Goal: Information Seeking & Learning: Learn about a topic

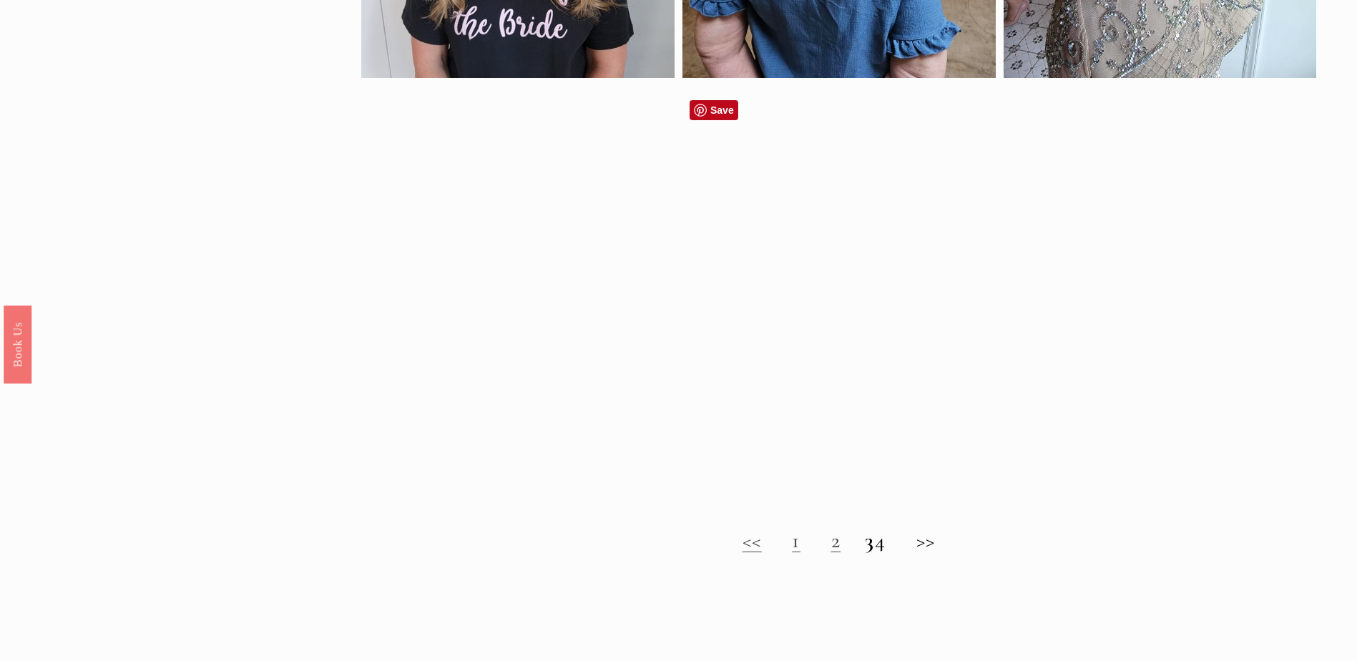
scroll to position [1288, 0]
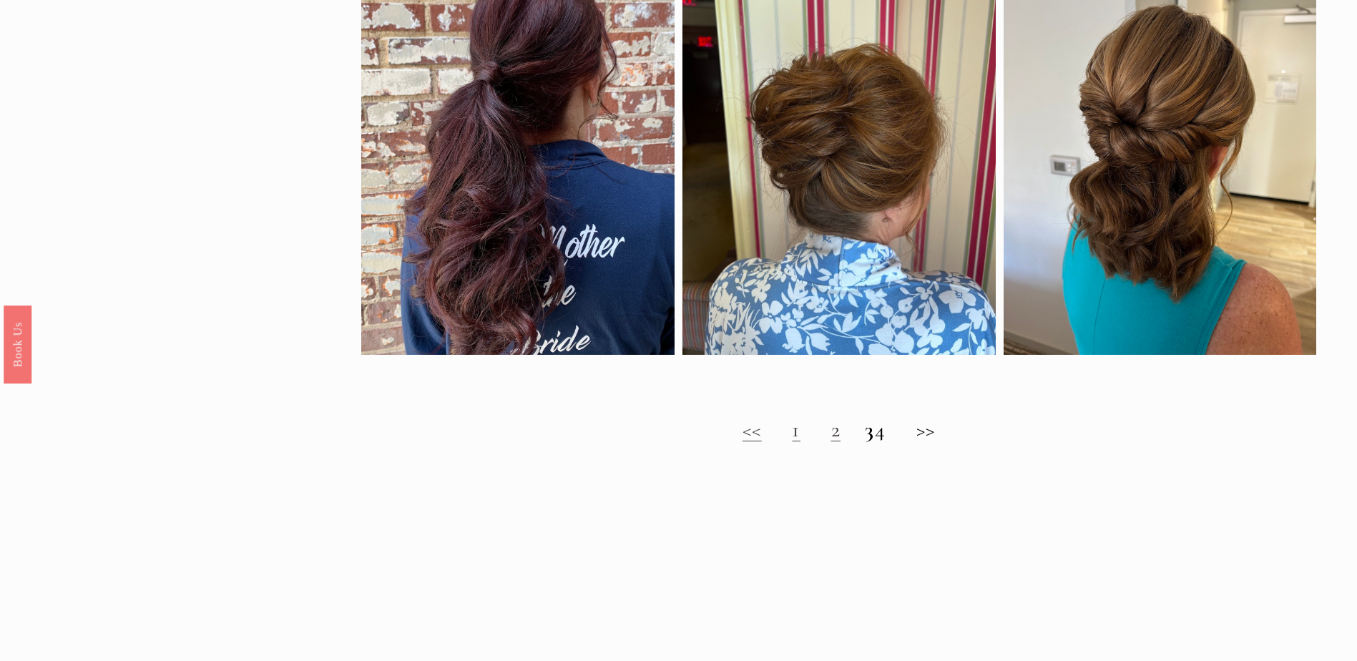
click at [792, 442] on link "1" at bounding box center [796, 429] width 9 height 26
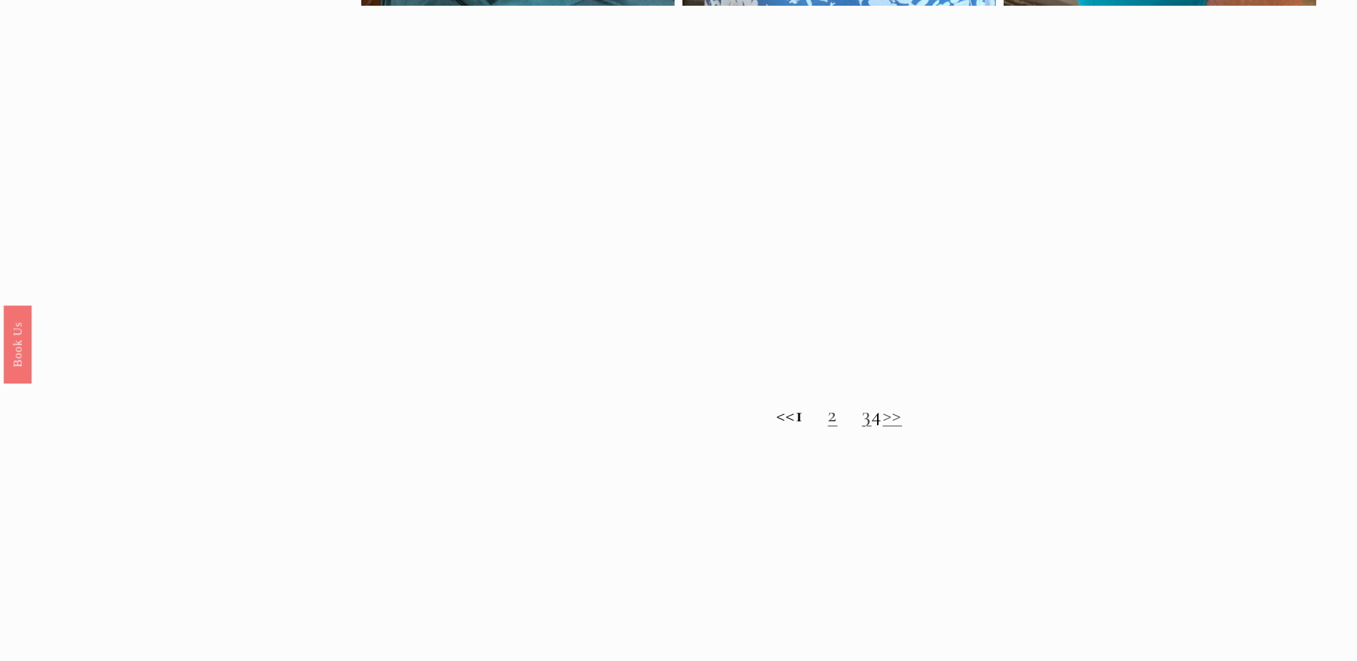
scroll to position [1431, 0]
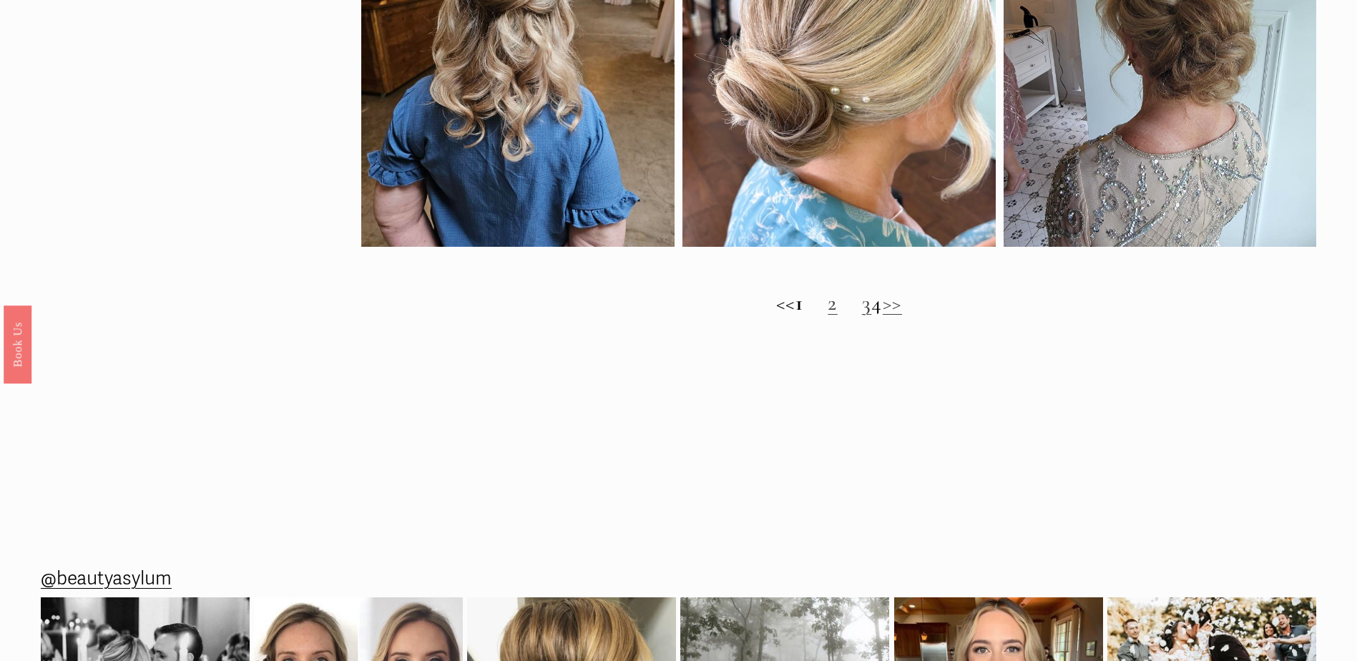
click at [828, 316] on link "2" at bounding box center [833, 303] width 10 height 26
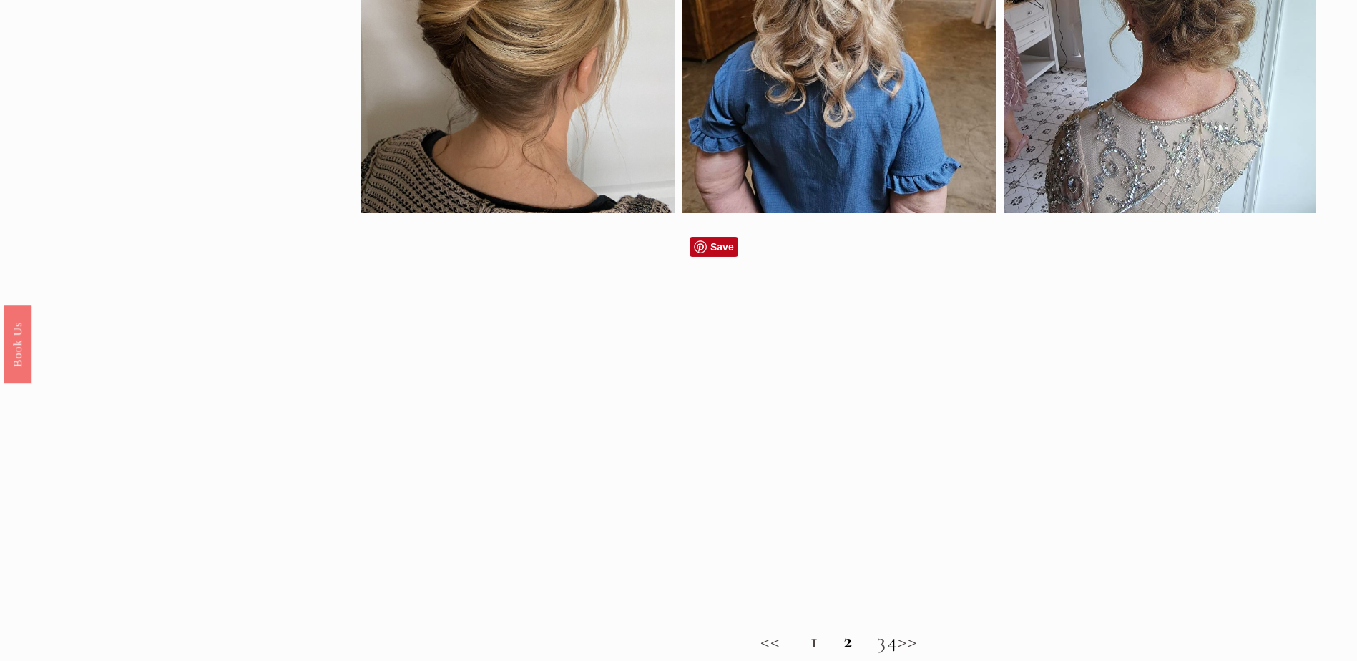
scroll to position [1145, 0]
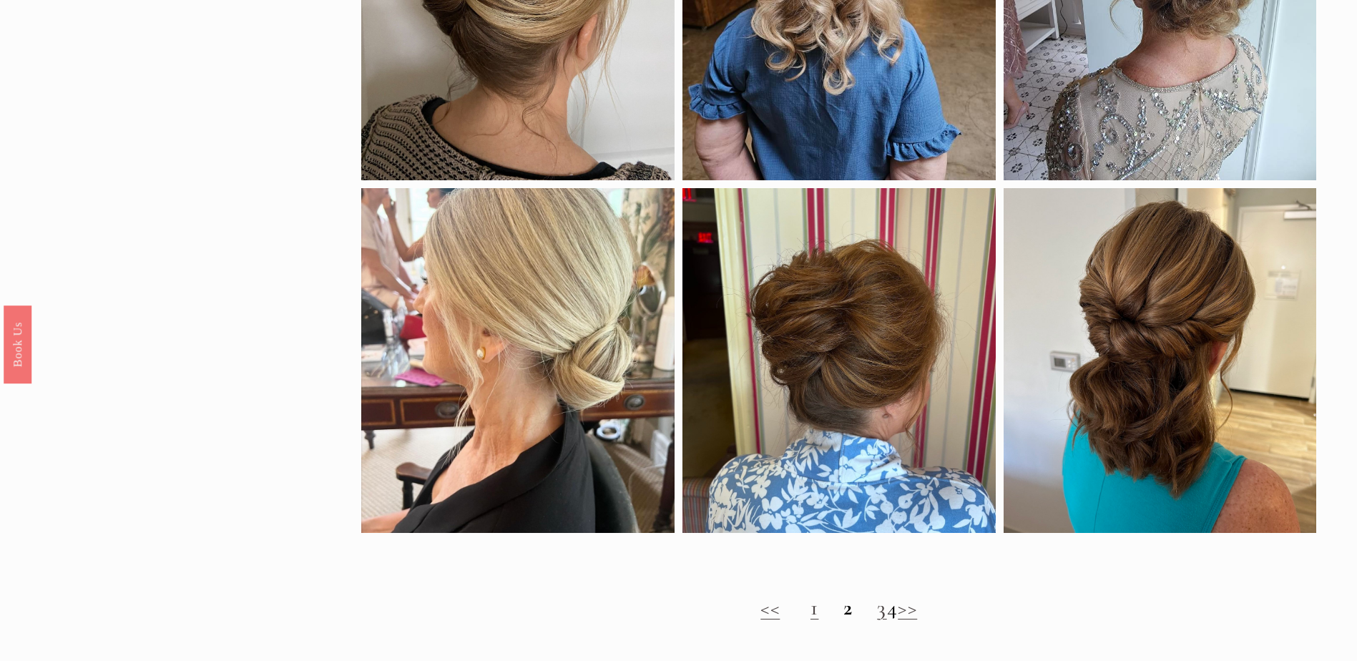
click at [894, 621] on h2 "<< 1 2 3 4 >>" at bounding box center [838, 608] width 955 height 26
click at [877, 621] on link "3" at bounding box center [882, 608] width 10 height 26
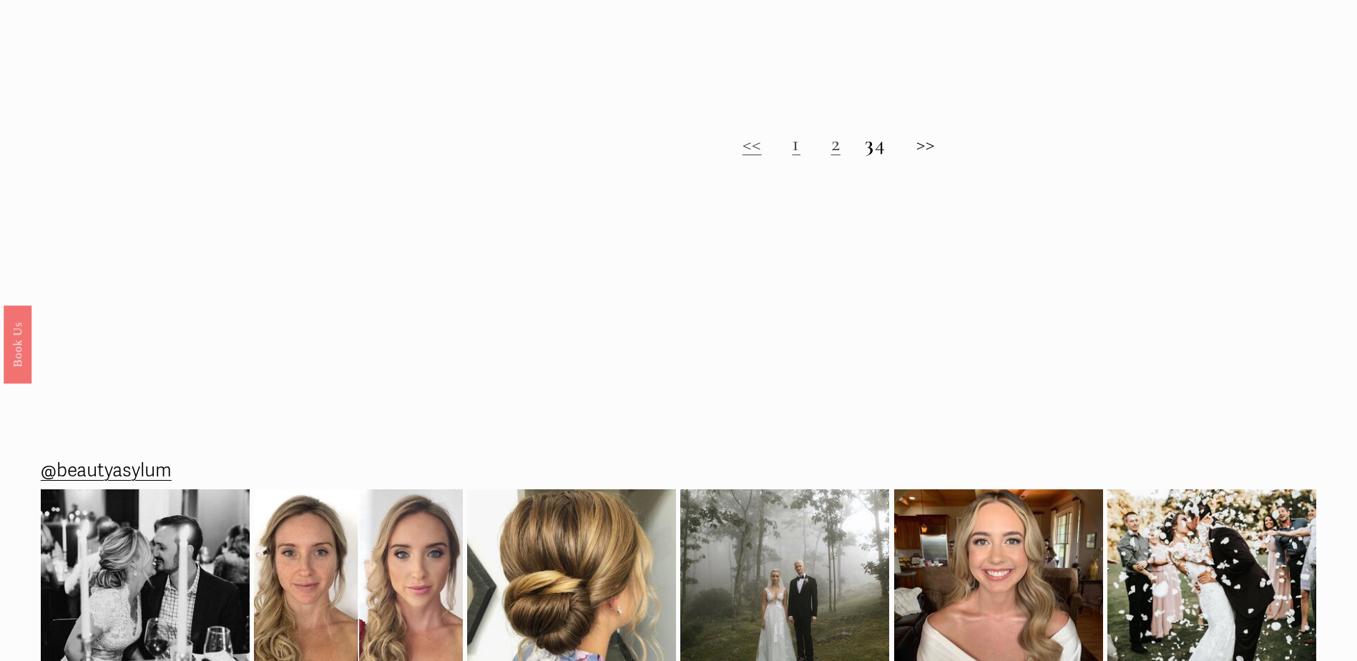
scroll to position [1288, 0]
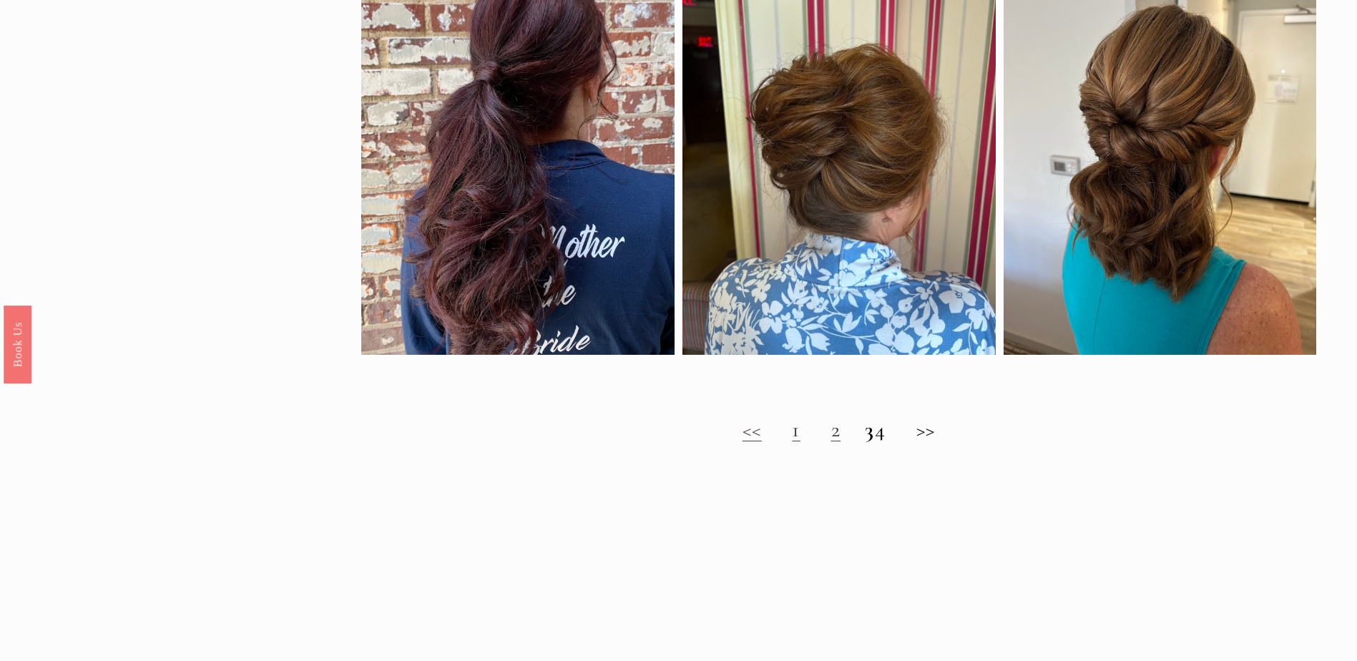
click at [893, 443] on h2 "<< 1 2 3 4 >>" at bounding box center [838, 430] width 955 height 26
click at [942, 440] on h2 "<< 1 2 3 4 >>" at bounding box center [838, 430] width 955 height 26
click at [792, 441] on link "1" at bounding box center [796, 429] width 9 height 26
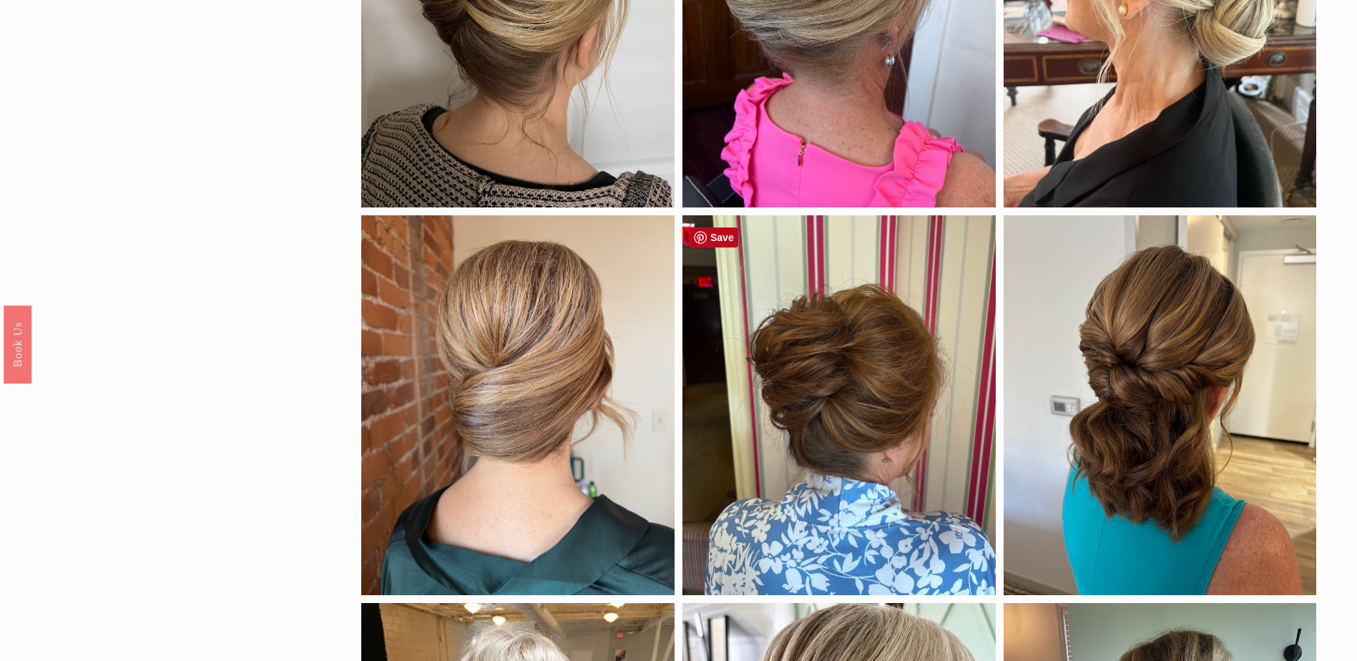
scroll to position [716, 0]
